Goal: Find specific page/section: Find specific page/section

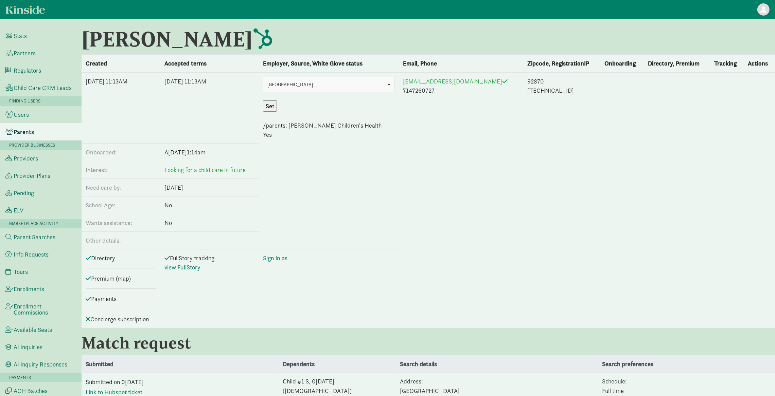
drag, startPoint x: 235, startPoint y: 36, endPoint x: 232, endPoint y: 35, distance: 3.8
click at [232, 35] on h1 "Joann Stoltzner This user has associated Hubspot contact. Click to open" at bounding box center [363, 39] width 565 height 24
drag, startPoint x: 236, startPoint y: 35, endPoint x: 84, endPoint y: 38, distance: 152.1
click at [84, 38] on h1 "Joann Stoltzner This user has associated Hubspot contact. Click to open" at bounding box center [363, 39] width 565 height 24
copy h1 "Joann Stoltzner"
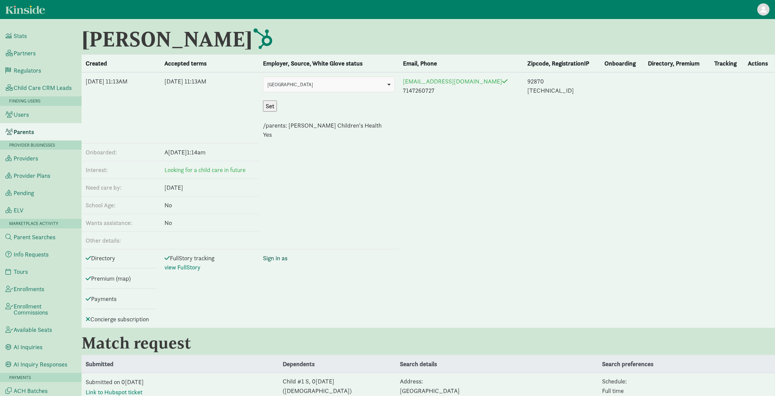
click at [287, 259] on link "Sign in as" at bounding box center [275, 258] width 24 height 8
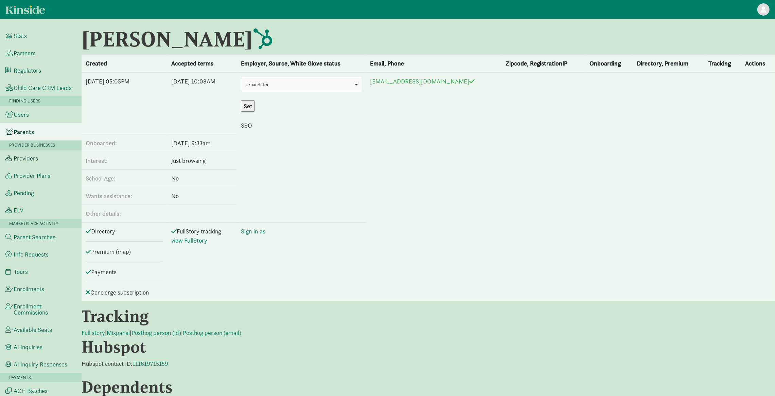
click at [40, 162] on link "Providers" at bounding box center [40, 158] width 81 height 17
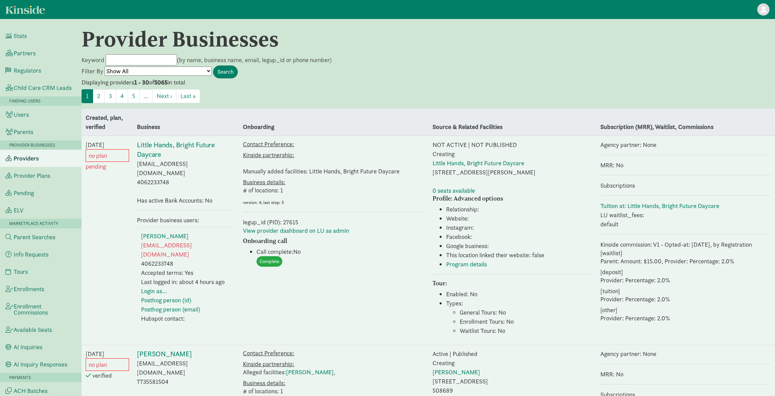
click at [129, 62] on input "Keyword" at bounding box center [141, 59] width 71 height 11
paste input "Blessed Sacrament Children's Learning Center"
type input "Blessed Sacrament Children's Learning Center"
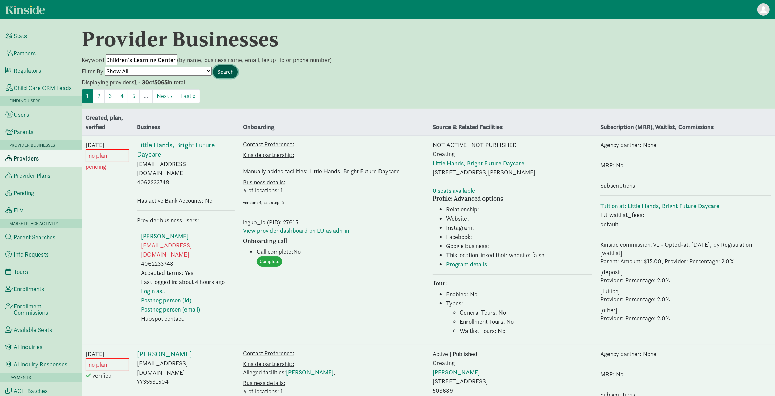
click at [224, 72] on input "Search" at bounding box center [225, 72] width 25 height 13
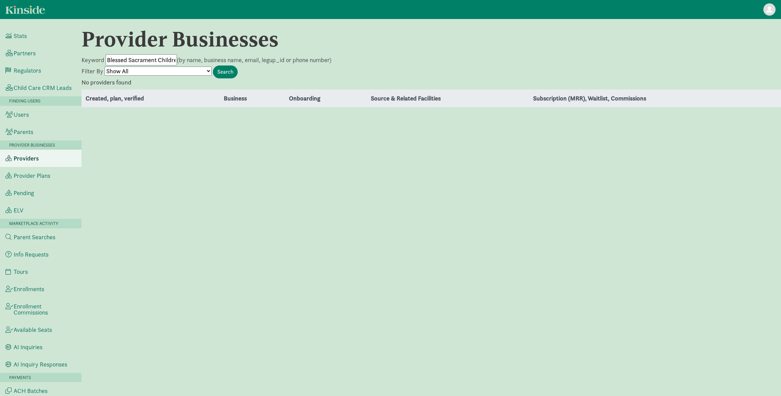
click at [154, 62] on input "Blessed Sacrament Children's Learning Center" at bounding box center [141, 59] width 71 height 11
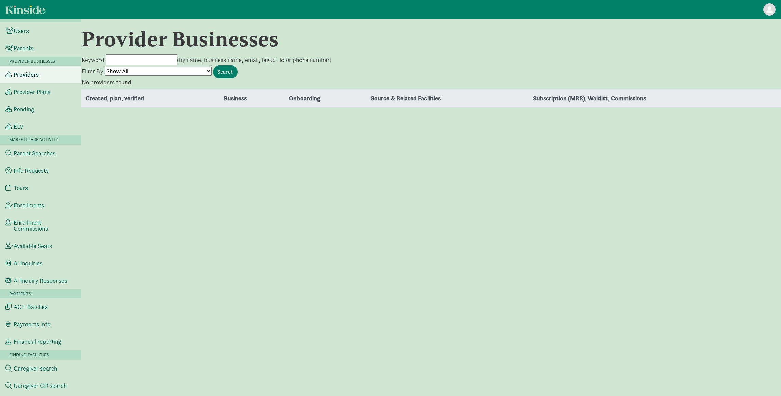
scroll to position [24, 0]
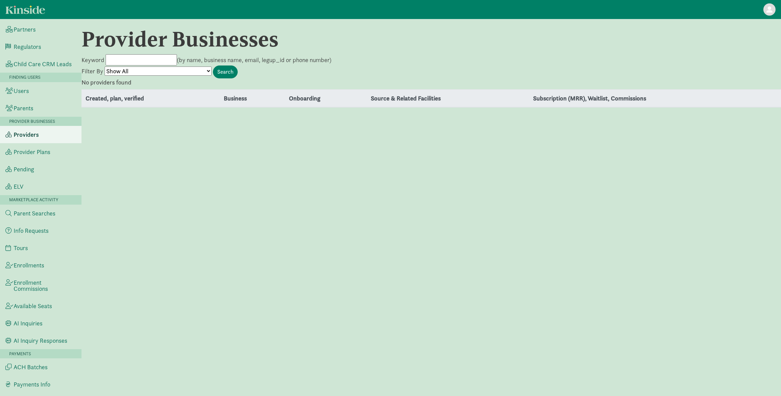
click at [29, 138] on span "Providers" at bounding box center [26, 135] width 25 height 6
click at [136, 61] on input "Keyword" at bounding box center [141, 59] width 71 height 11
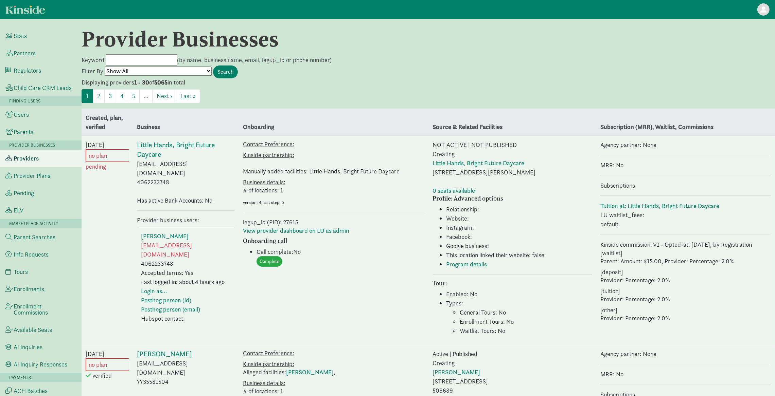
click at [133, 60] on input "Keyword" at bounding box center [141, 59] width 71 height 11
type input "Blessed"
click at [213, 66] on input "Search" at bounding box center [225, 72] width 25 height 13
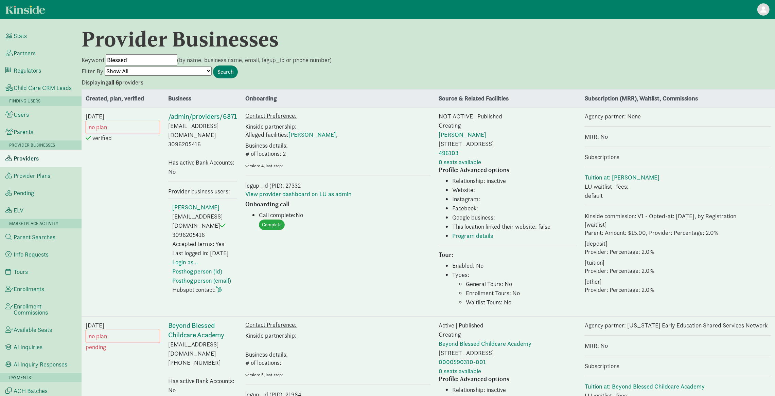
click at [159, 60] on input "Blessed" at bounding box center [141, 59] width 71 height 11
paste input "Donaldson Tracie"
type input "Donaldson Tracie"
click at [230, 73] on input "Search" at bounding box center [225, 72] width 25 height 13
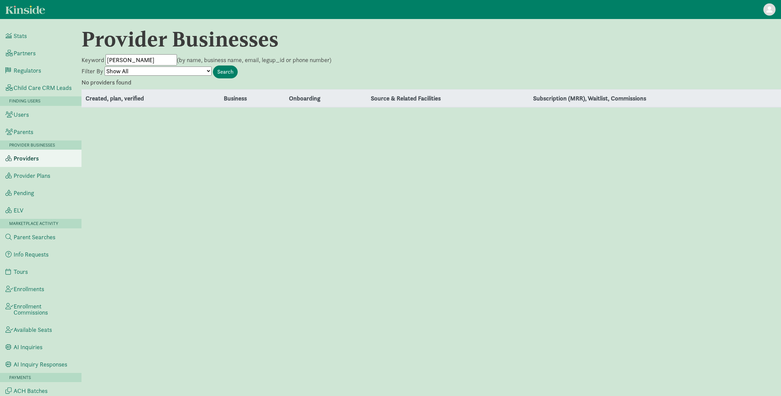
drag, startPoint x: 153, startPoint y: 58, endPoint x: 139, endPoint y: 58, distance: 14.6
click at [139, 58] on input "[PERSON_NAME]" at bounding box center [141, 59] width 71 height 11
drag, startPoint x: 107, startPoint y: 58, endPoint x: 110, endPoint y: 61, distance: 4.3
click at [107, 58] on input "[PERSON_NAME]" at bounding box center [141, 59] width 71 height 11
type input "[PERSON_NAME]"
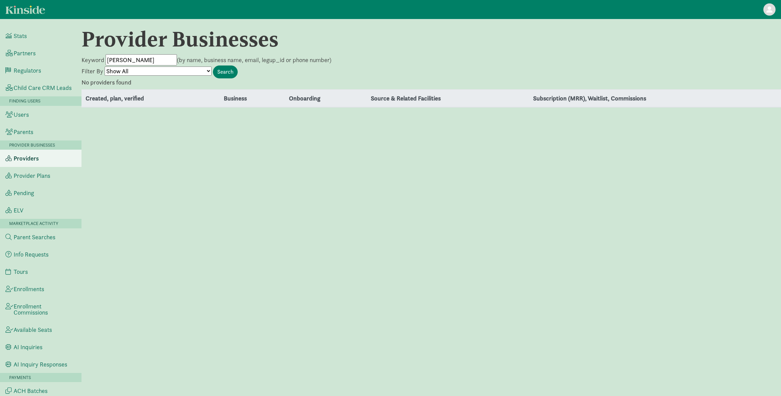
click at [213, 66] on input "Search" at bounding box center [225, 72] width 25 height 13
click at [141, 60] on input "Donaldson" at bounding box center [141, 59] width 71 height 11
type input "[PERSON_NAME]"
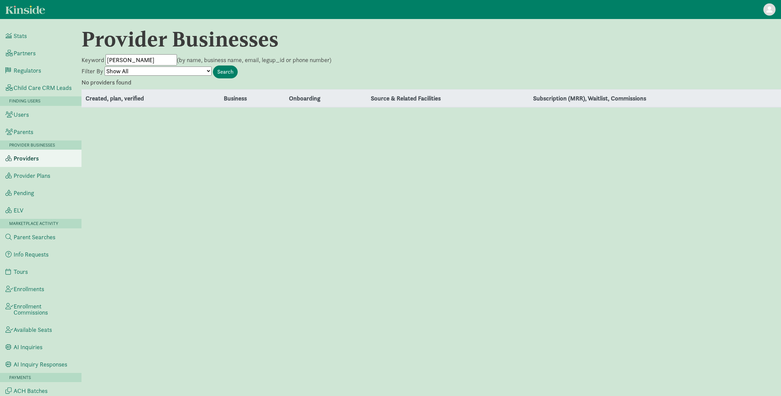
click at [213, 66] on input "Search" at bounding box center [225, 72] width 25 height 13
drag, startPoint x: 131, startPoint y: 56, endPoint x: 92, endPoint y: 55, distance: 39.4
click at [93, 55] on form "Keyword [PERSON_NAME] (by name, business name, email, legup_id or phone number)…" at bounding box center [430, 66] width 699 height 24
click at [214, 72] on input "Search" at bounding box center [225, 72] width 25 height 13
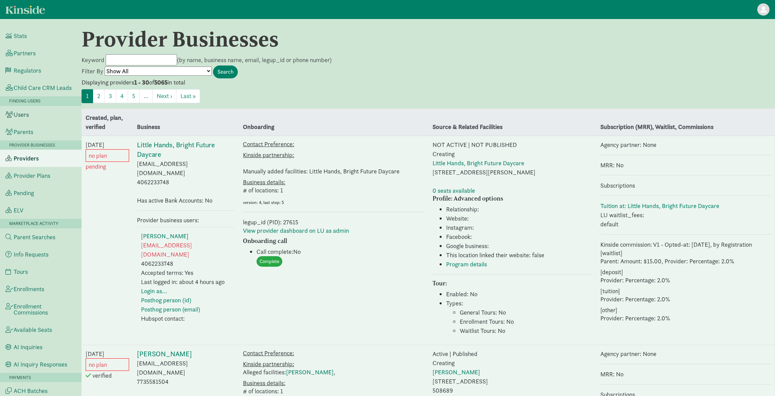
click at [32, 122] on link "Users" at bounding box center [40, 114] width 81 height 17
